Goal: Task Accomplishment & Management: Manage account settings

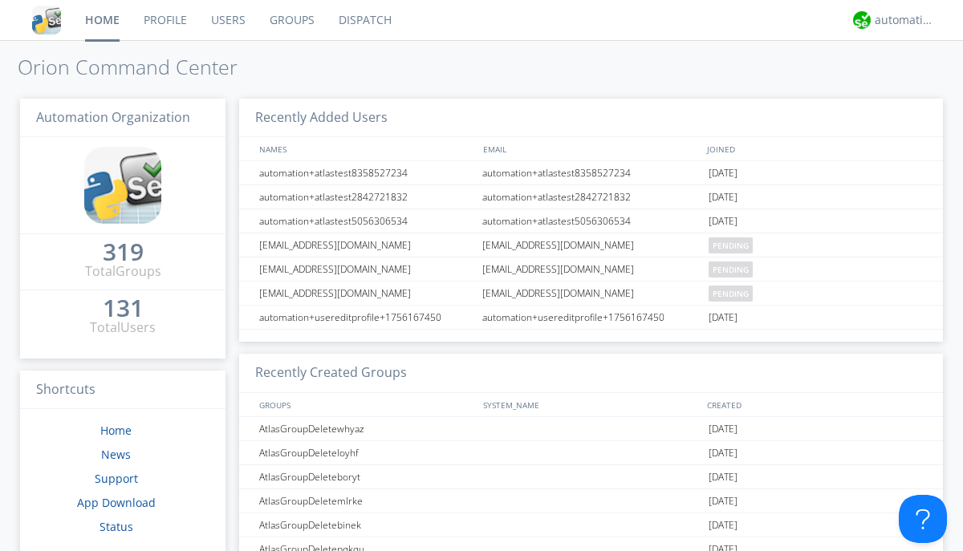
click at [290, 20] on link "Groups" at bounding box center [292, 20] width 69 height 40
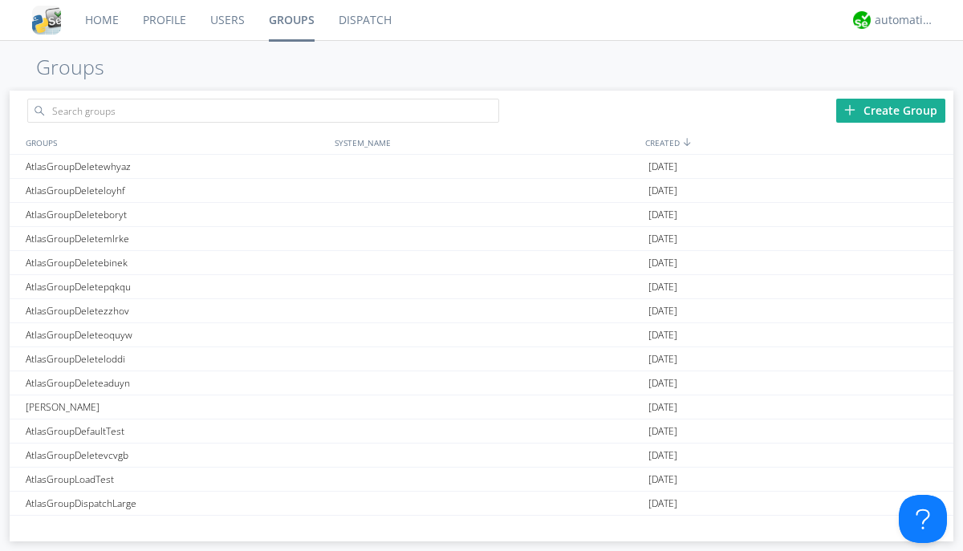
click at [891, 110] on div "Create Group" at bounding box center [890, 111] width 109 height 24
click at [290, 20] on link "Groups" at bounding box center [292, 20] width 70 height 40
type input "AtlasGroupDeleteqvuvp"
click at [226, 20] on link "Users" at bounding box center [227, 20] width 59 height 40
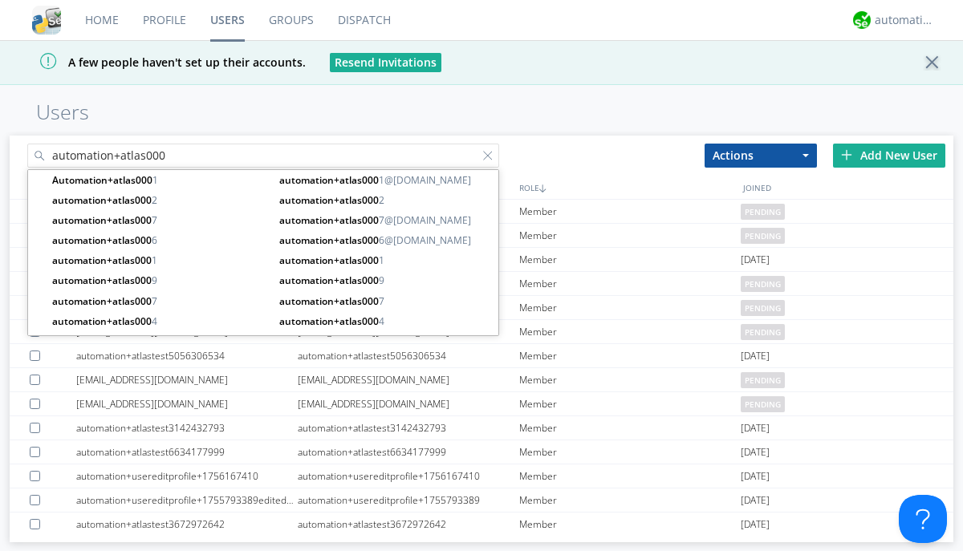
type input "automation+atlas000"
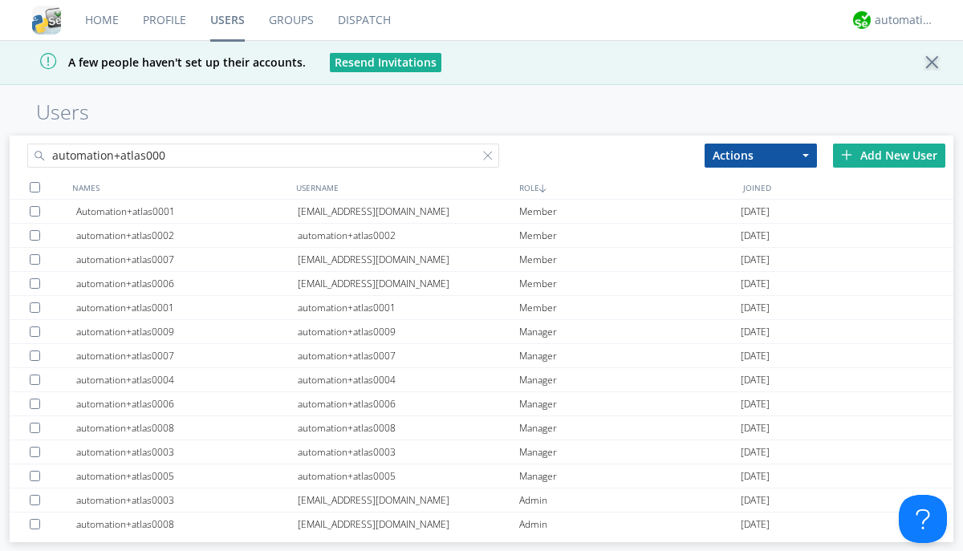
click at [35, 187] on div at bounding box center [35, 187] width 10 height 10
click at [761, 155] on button "Actions" at bounding box center [760, 156] width 112 height 24
click at [0, 0] on link "Add to Group" at bounding box center [0, 0] width 0 height 0
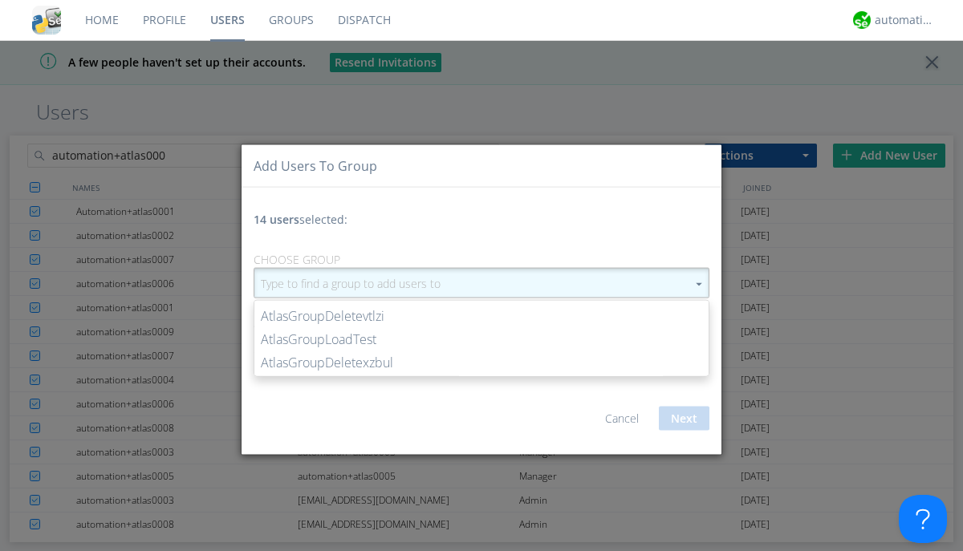
type input "AtlasGroupDeleteqvuvp"
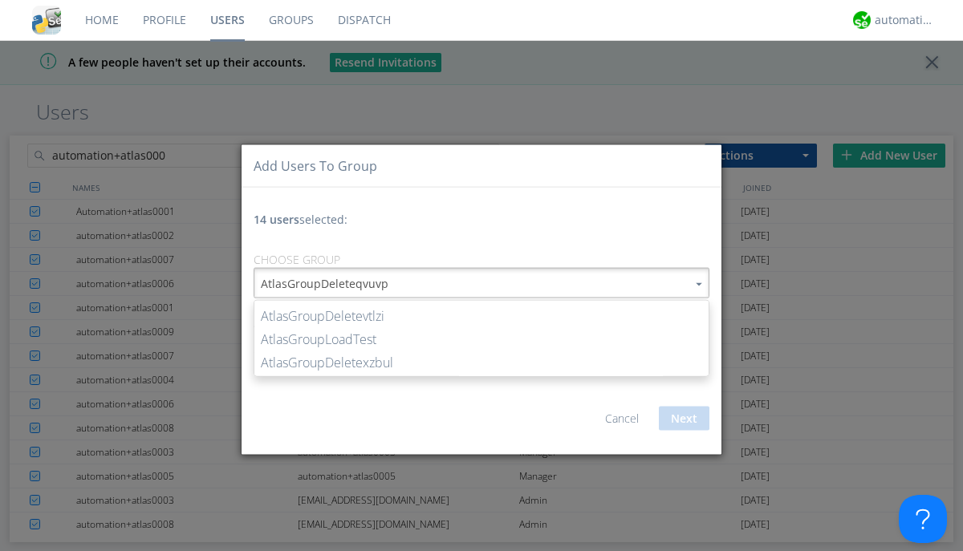
click at [684, 418] on button "Next" at bounding box center [684, 419] width 51 height 24
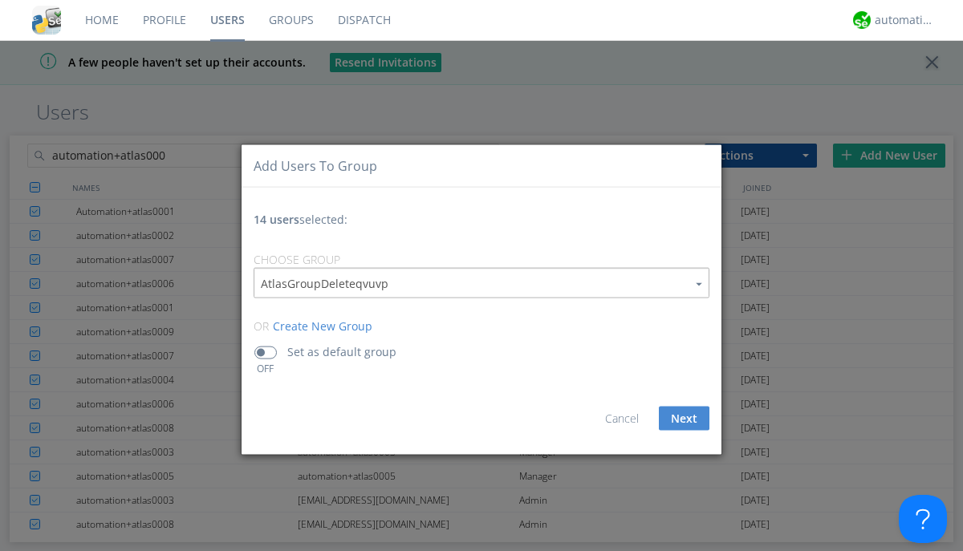
click at [290, 20] on link "Groups" at bounding box center [291, 20] width 69 height 40
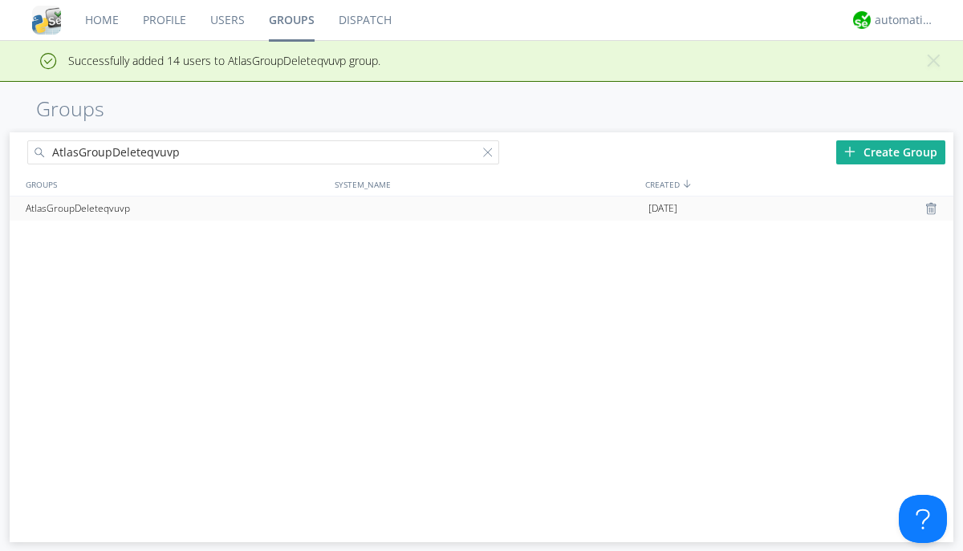
type input "AtlasGroupDeleteqvuvp"
click at [932, 209] on div at bounding box center [933, 208] width 16 height 13
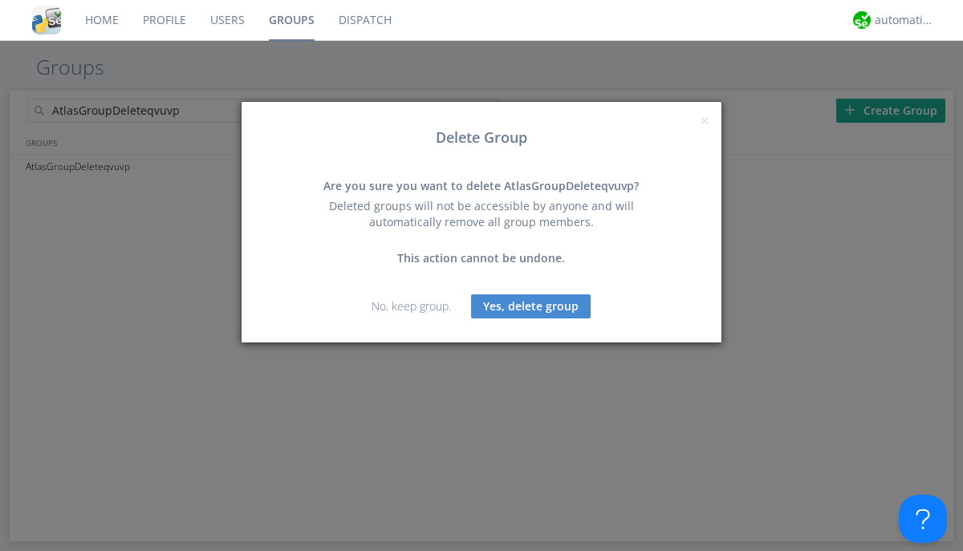
click at [531, 306] on button "Yes, delete group" at bounding box center [531, 306] width 120 height 24
